Goal: Task Accomplishment & Management: Manage account settings

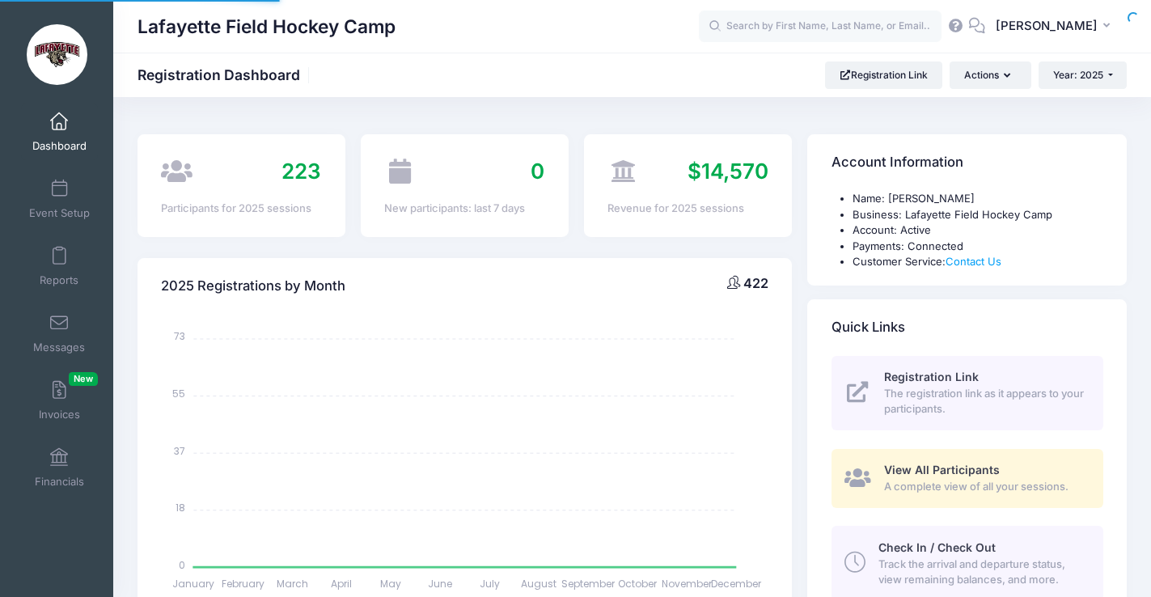
select select
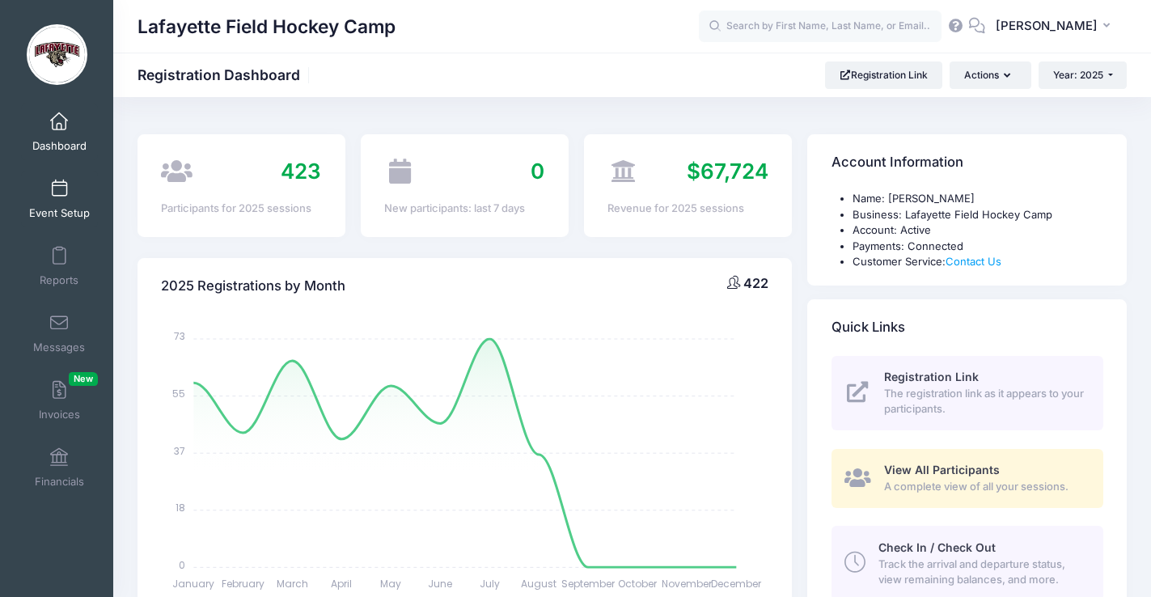
click at [59, 184] on span at bounding box center [59, 189] width 0 height 18
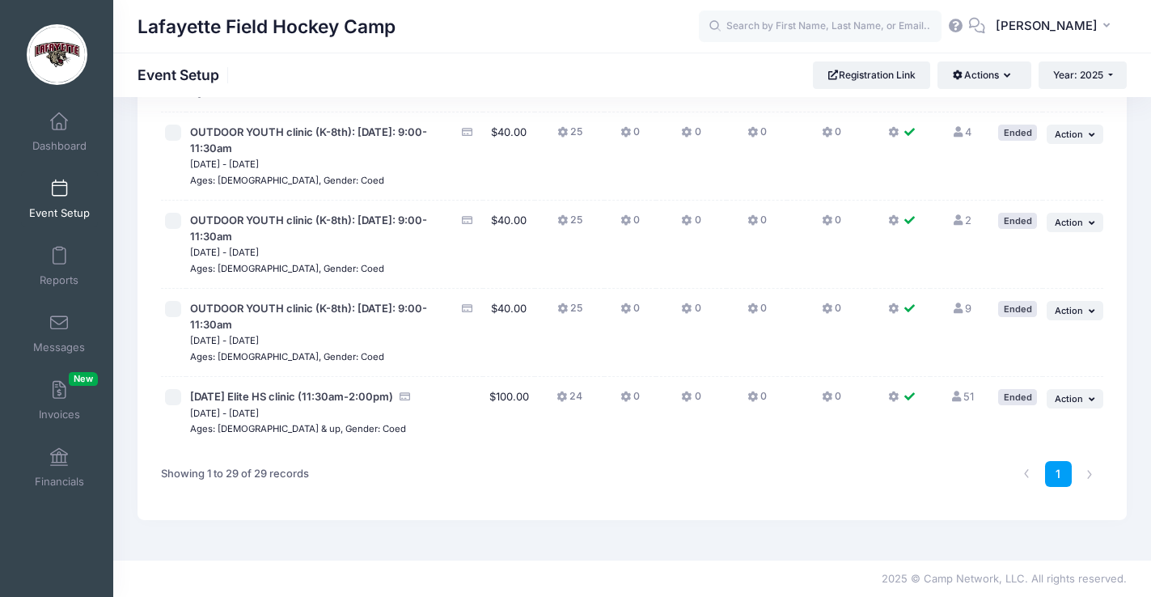
scroll to position [2126, 0]
